Goal: Participate in discussion

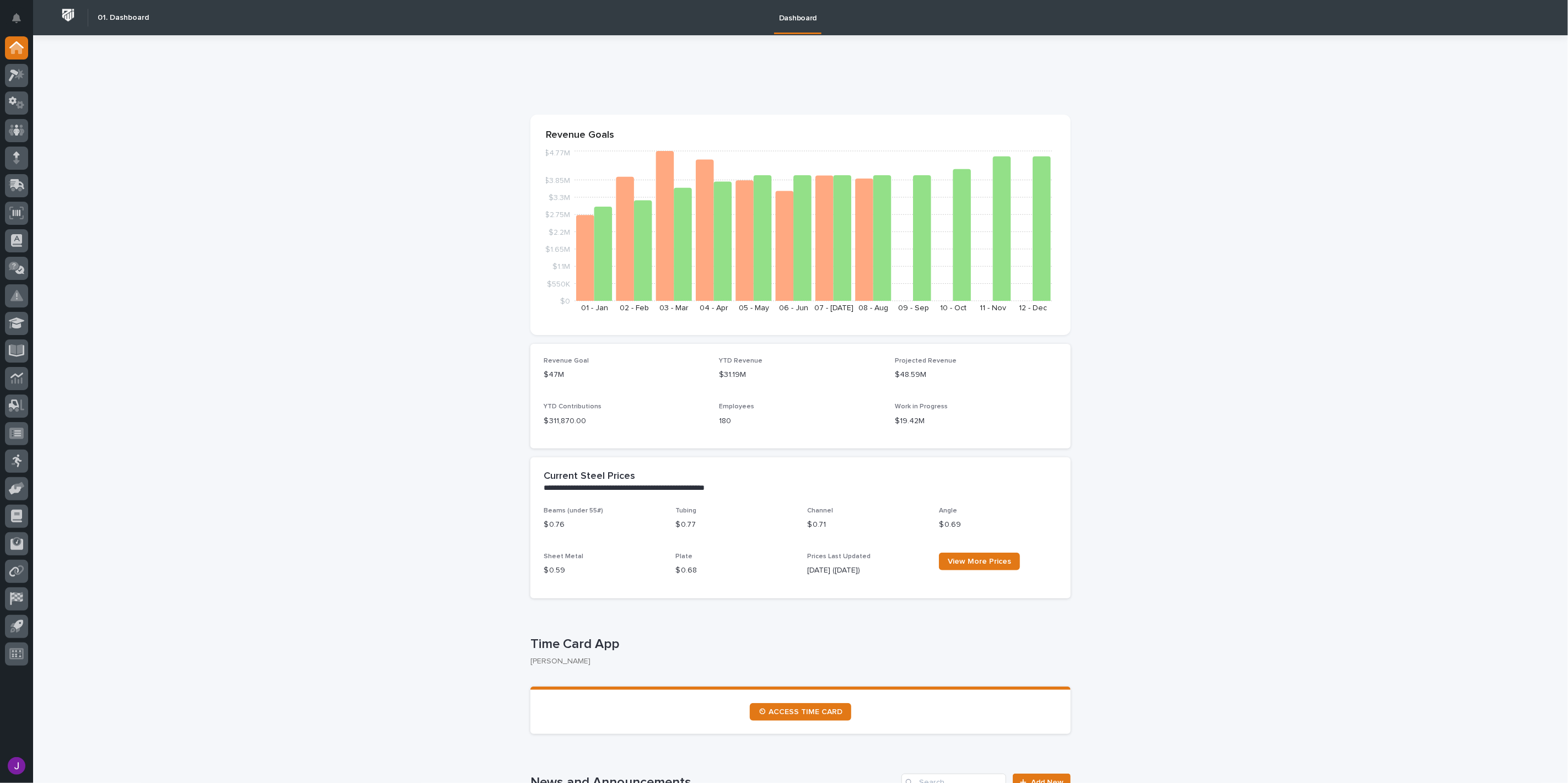
drag, startPoint x: 1298, startPoint y: 447, endPoint x: 913, endPoint y: 472, distance: 385.8
drag, startPoint x: 1046, startPoint y: 413, endPoint x: 644, endPoint y: 420, distance: 402.1
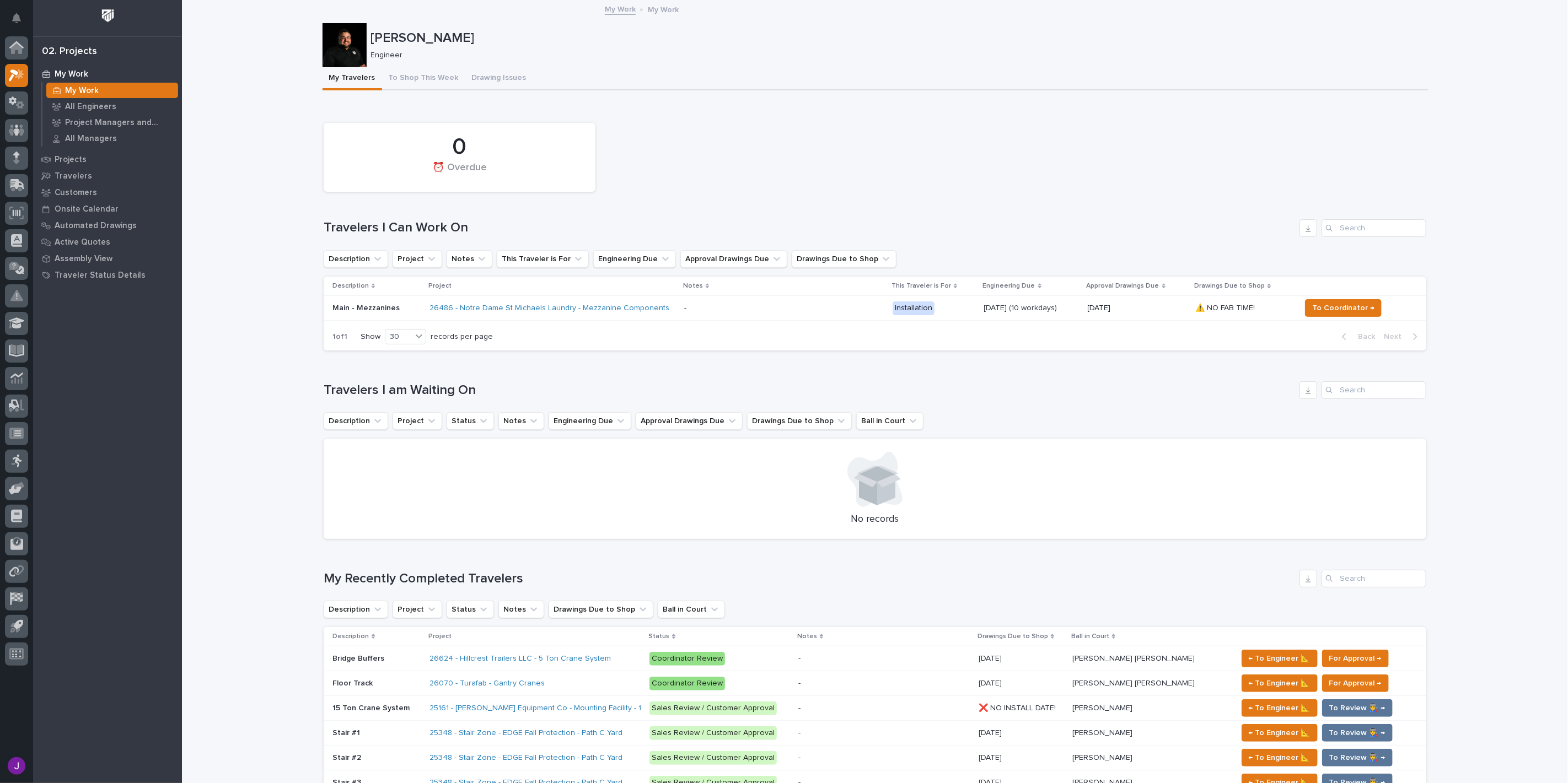
drag, startPoint x: 1316, startPoint y: 126, endPoint x: 1203, endPoint y: 91, distance: 118.3
drag, startPoint x: 1203, startPoint y: 91, endPoint x: 1097, endPoint y: 88, distance: 106.0
drag, startPoint x: 1097, startPoint y: 88, endPoint x: 1013, endPoint y: 217, distance: 153.9
click at [1013, 217] on div "0 ⏰ Overdue Travelers I Can Work On Description Project Notes This Traveler is …" at bounding box center [875, 234] width 1103 height 234
click at [6, 14] on button "Notifications" at bounding box center [17, 18] width 23 height 23
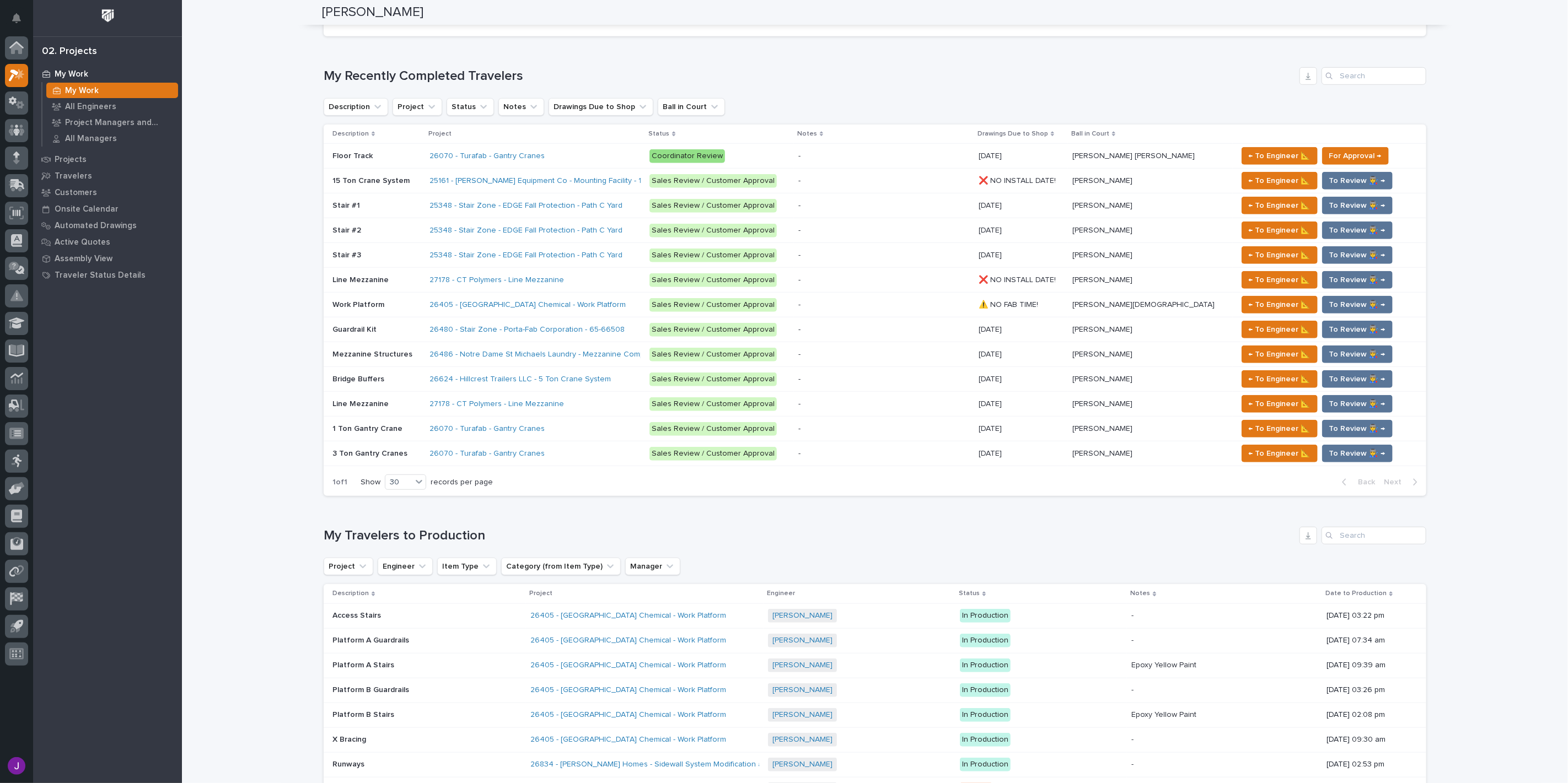
scroll to position [466, 0]
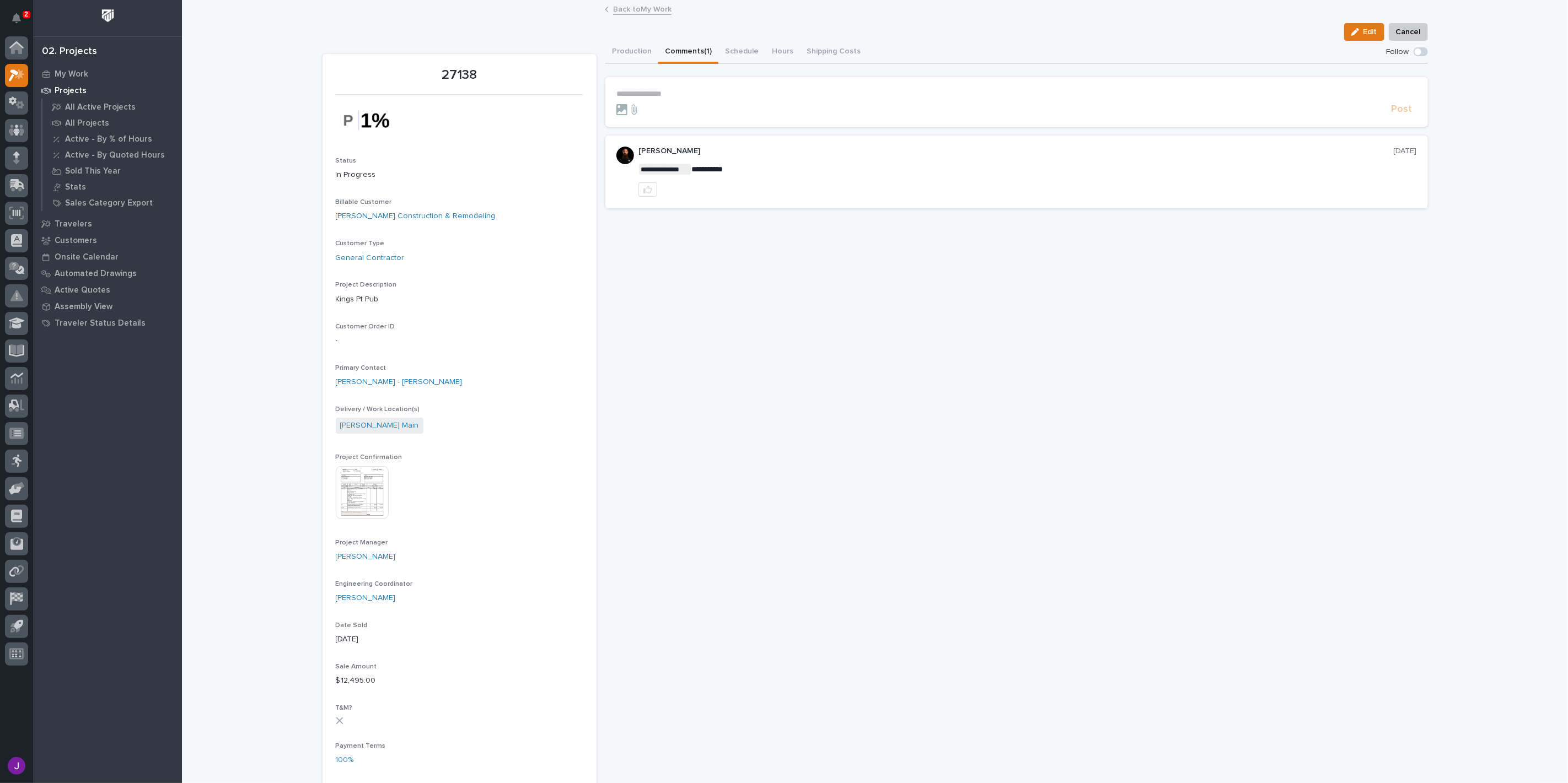
click at [742, 92] on p "**********" at bounding box center [1017, 94] width 801 height 10
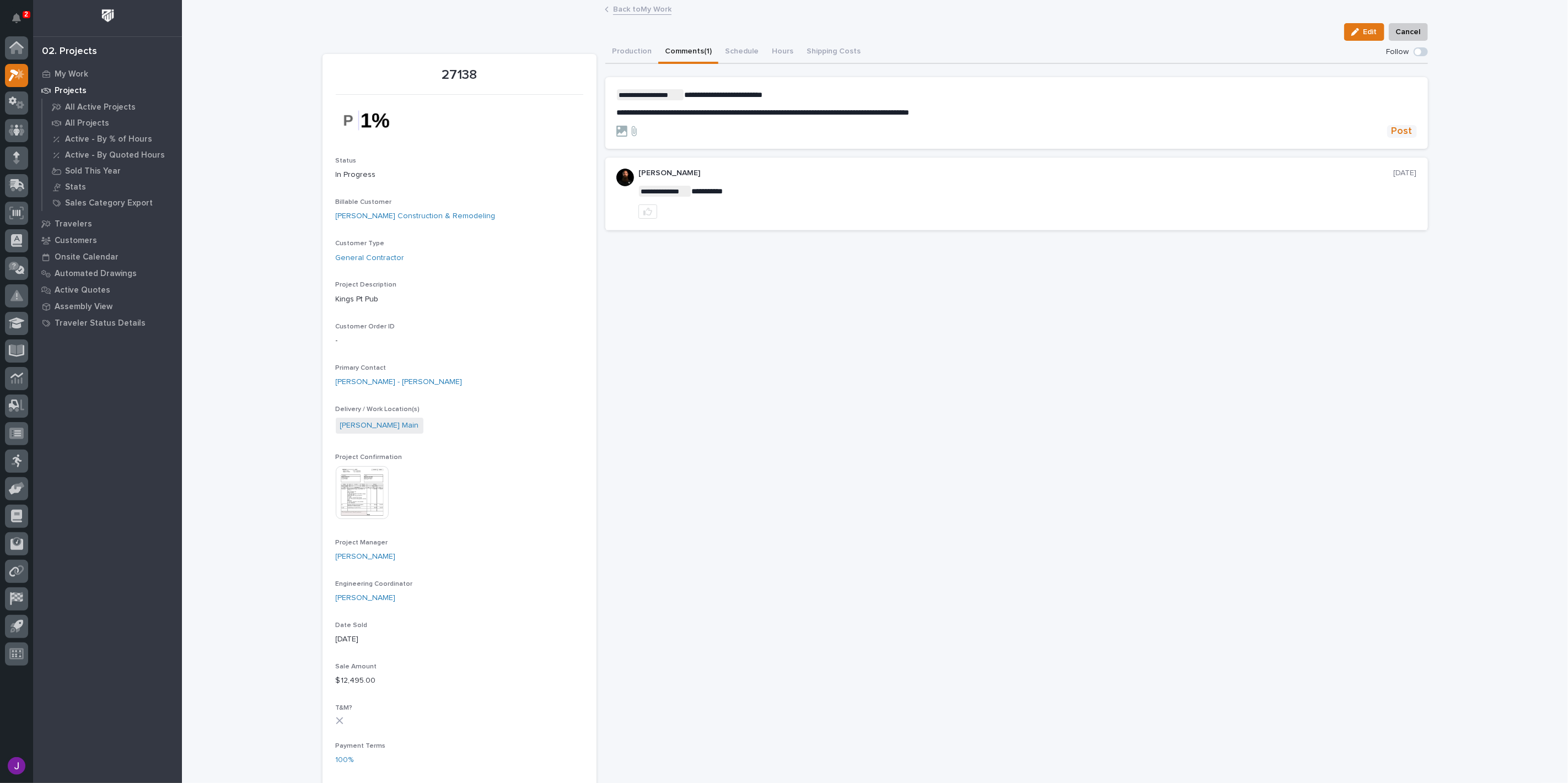
click at [1396, 131] on span "Post" at bounding box center [1402, 131] width 21 height 13
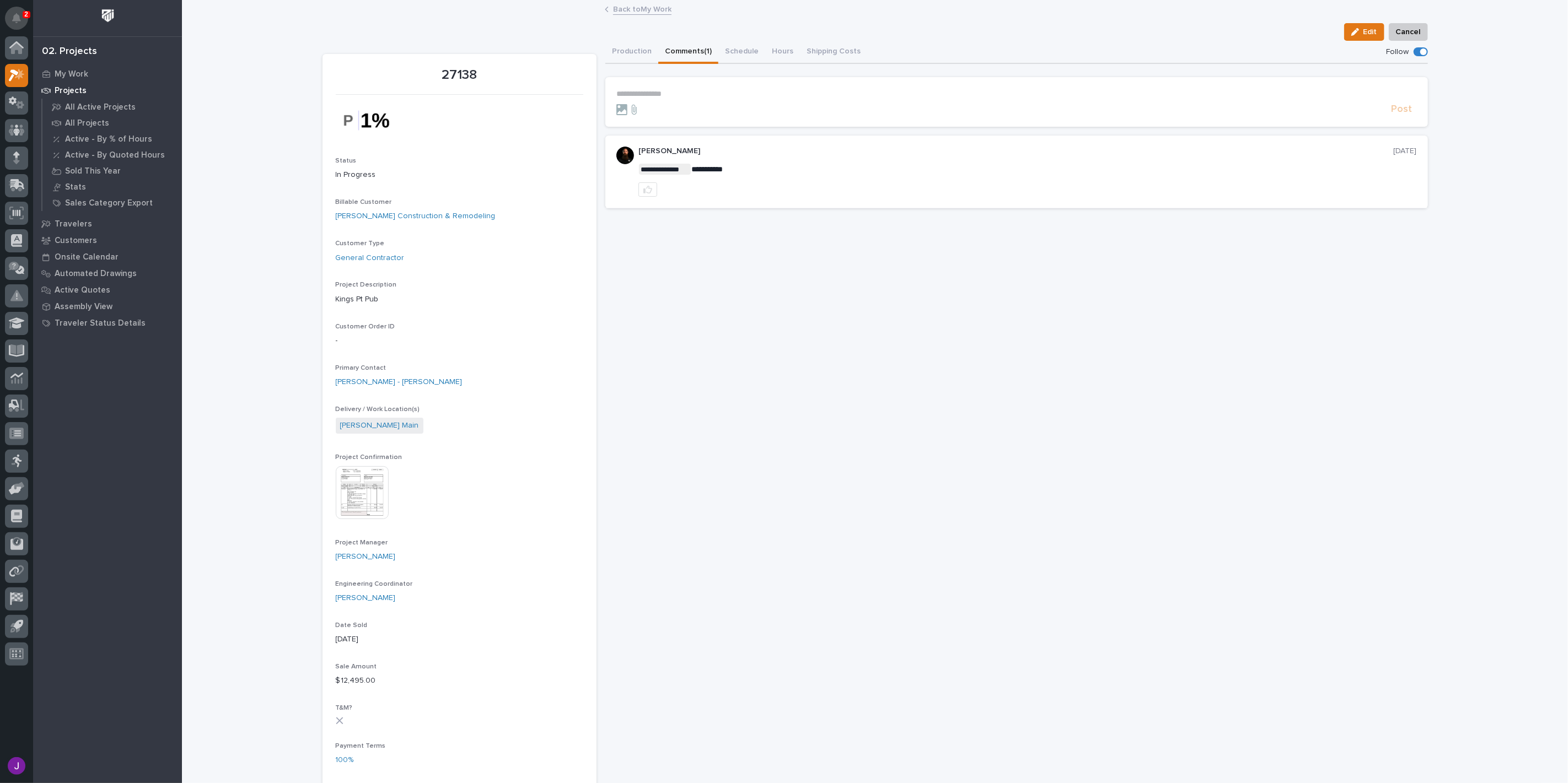
click at [18, 21] on icon "Notifications" at bounding box center [17, 18] width 9 height 10
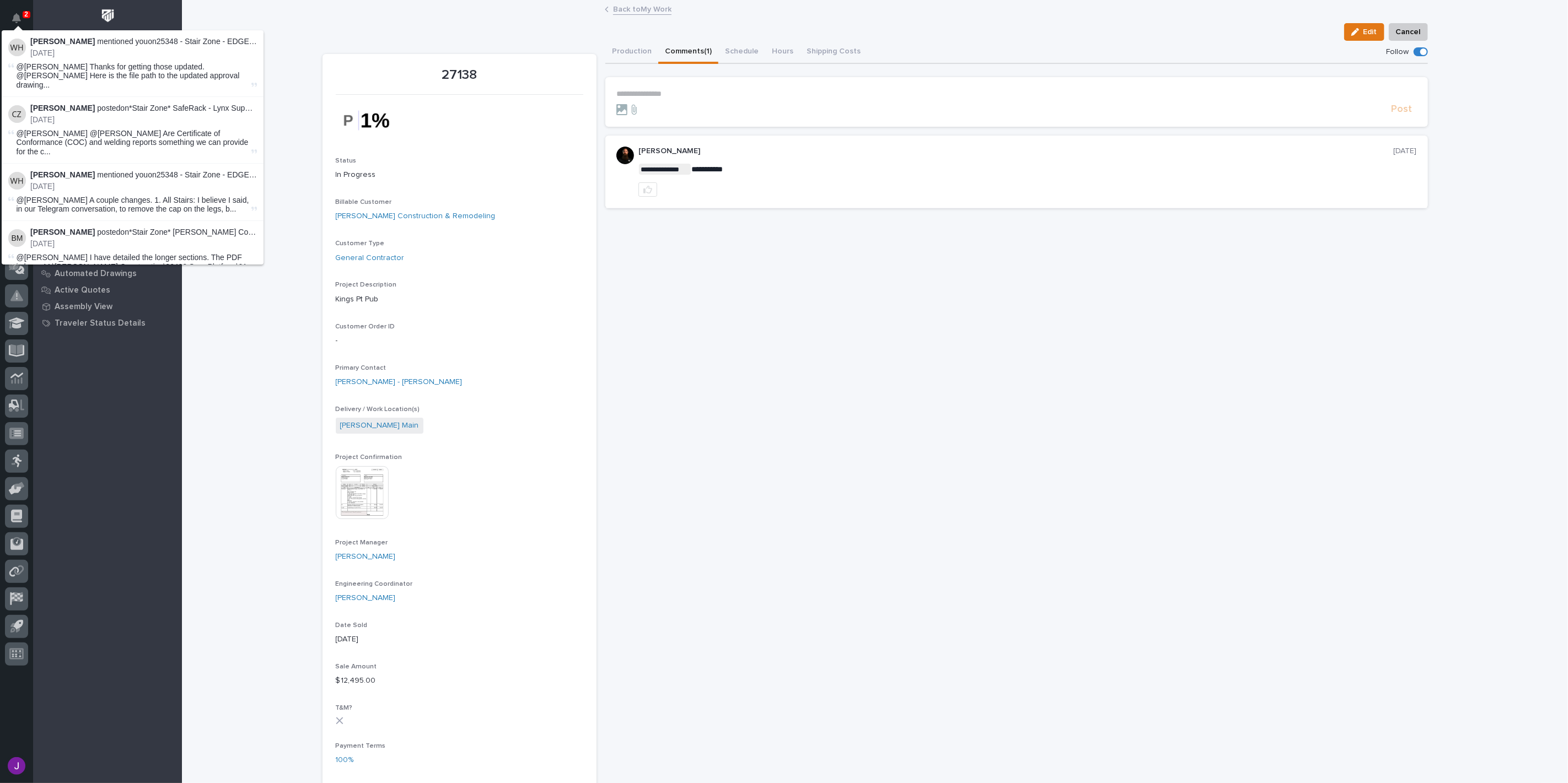
click at [421, 37] on div "Edit Cancel" at bounding box center [875, 32] width 1105 height 18
